Goal: Task Accomplishment & Management: Complete application form

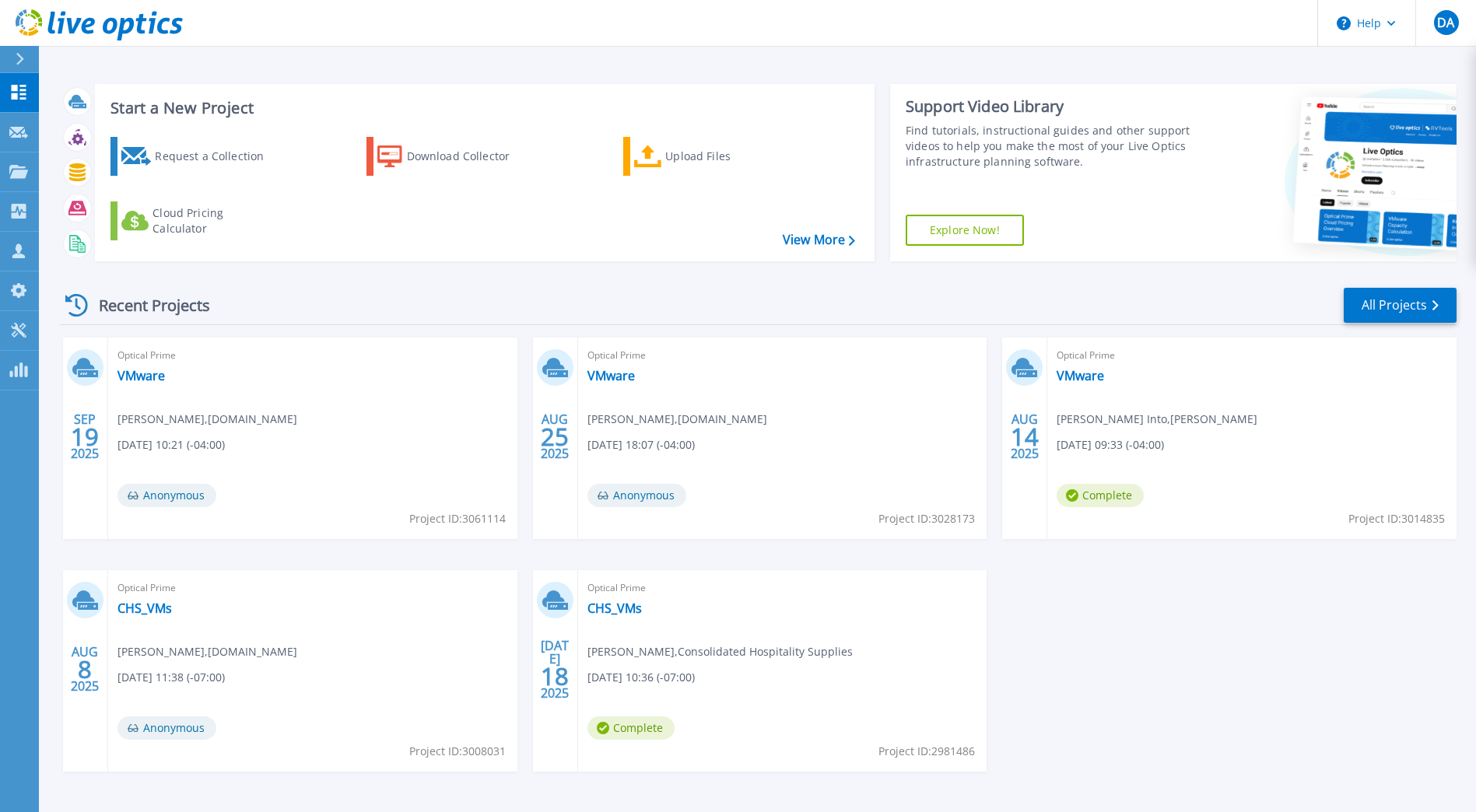
click at [246, 290] on div "Recent Projects All Projects" at bounding box center [758, 305] width 1397 height 39
click at [429, 211] on div "Request a Collection Download Collector Upload Files Cloud Pricing Calculator" at bounding box center [483, 189] width 769 height 129
click at [247, 159] on div "Request a Collection" at bounding box center [217, 156] width 124 height 31
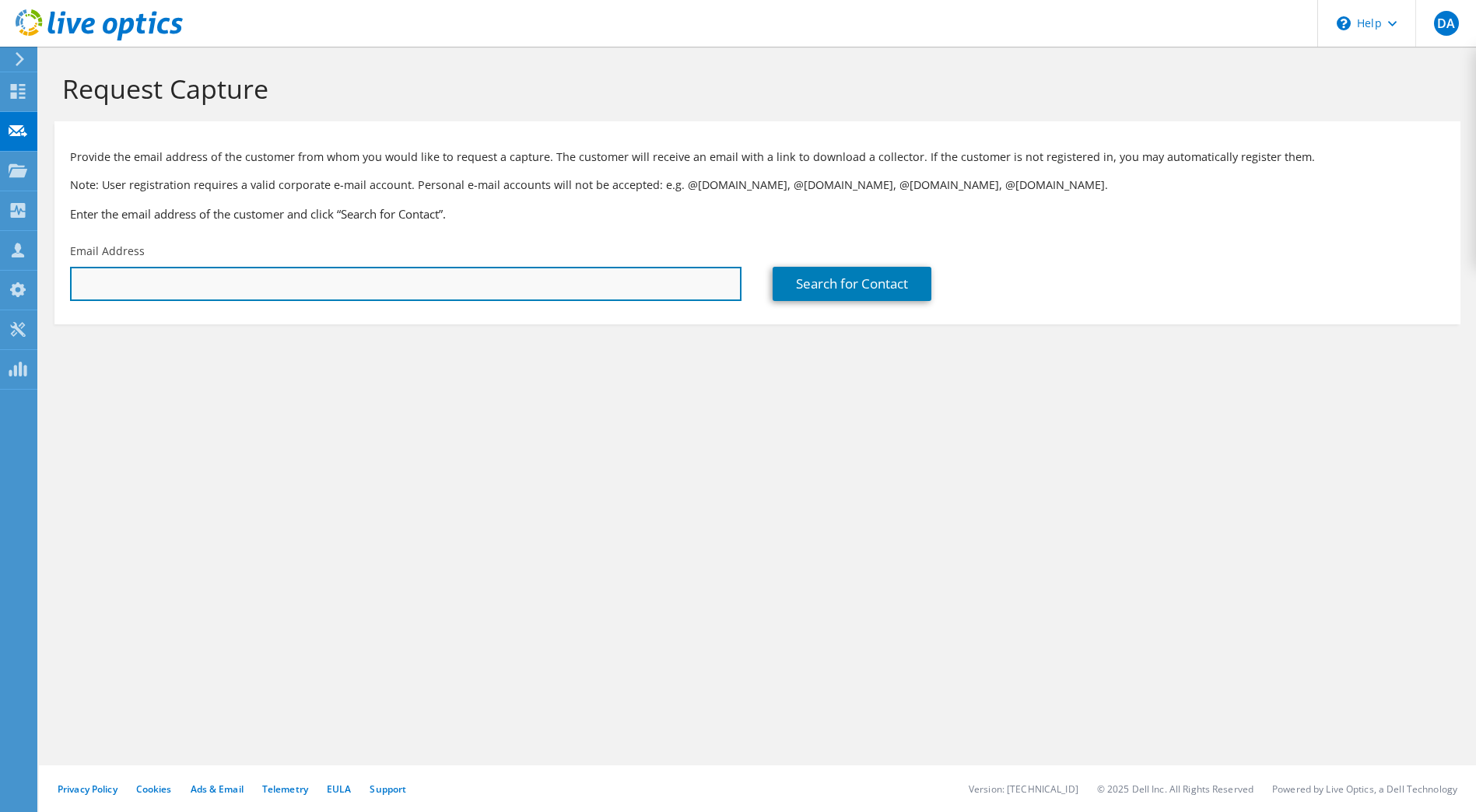
click at [708, 278] on input "text" at bounding box center [406, 284] width 672 height 35
